Goal: Find contact information: Find contact information

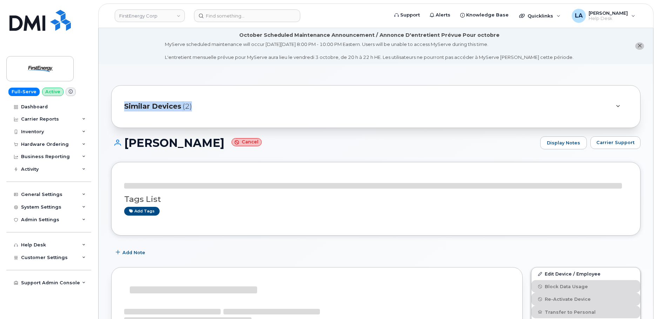
drag, startPoint x: 656, startPoint y: 55, endPoint x: 658, endPoint y: 68, distance: 13.1
click at [643, 46] on button "close notification" at bounding box center [640, 45] width 9 height 7
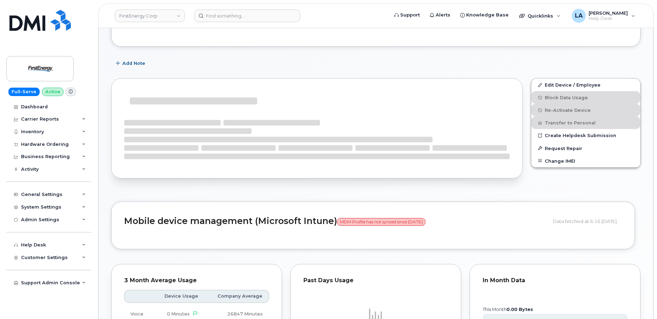
scroll to position [152, 0]
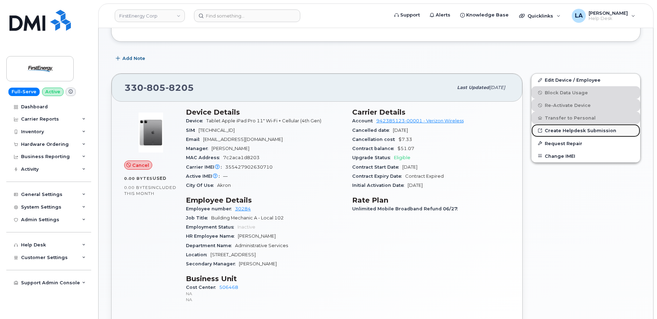
click at [572, 131] on link "Create Helpdesk Submission" at bounding box center [586, 130] width 109 height 13
drag, startPoint x: 277, startPoint y: 140, endPoint x: 204, endPoint y: 142, distance: 73.4
click at [204, 142] on div "Email [EMAIL_ADDRESS][DOMAIN_NAME]" at bounding box center [265, 139] width 158 height 9
copy span "[EMAIL_ADDRESS][DOMAIN_NAME]"
drag, startPoint x: 657, startPoint y: 63, endPoint x: 657, endPoint y: 54, distance: 9.5
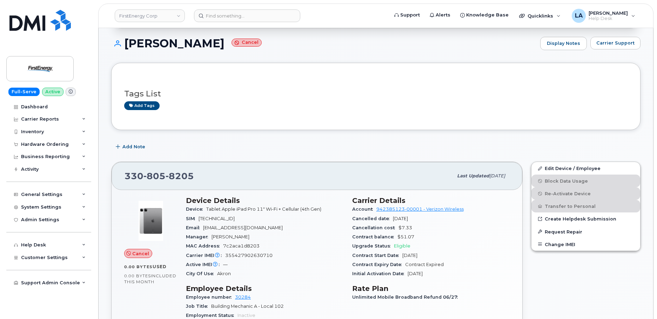
scroll to position [58, 0]
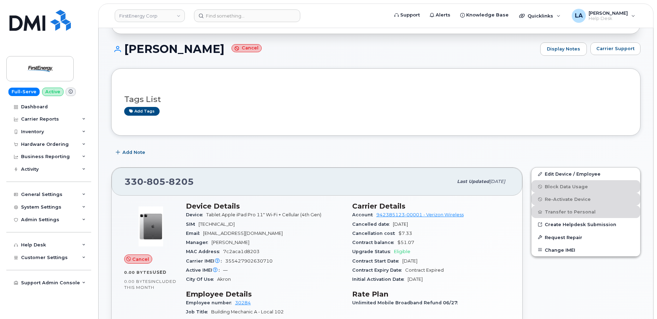
click at [134, 47] on h1 "[PERSON_NAME] Cancel" at bounding box center [324, 49] width 426 height 12
copy h1 "[PERSON_NAME]"
click at [227, 46] on h1 "[PERSON_NAME] Cancel" at bounding box center [324, 49] width 426 height 12
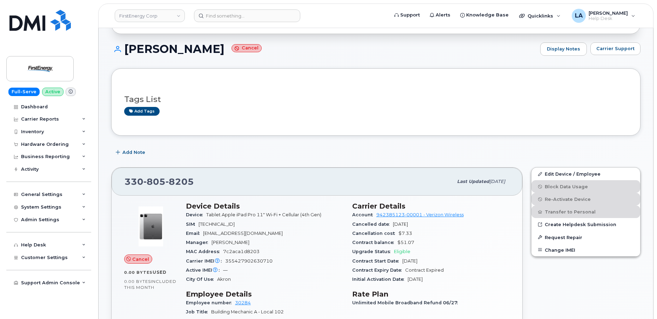
copy h1 "[PERSON_NAME]"
drag, startPoint x: 212, startPoint y: 177, endPoint x: 113, endPoint y: 181, distance: 99.1
click at [113, 181] on div "[PHONE_NUMBER] Last updated [DATE]" at bounding box center [317, 182] width 411 height 28
copy span "[PHONE_NUMBER]"
